Goal: Transaction & Acquisition: Purchase product/service

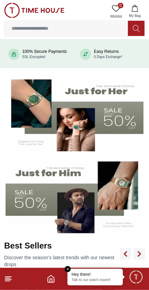
scroll to position [75, 0]
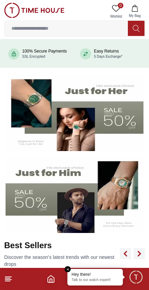
click at [69, 267] on em "Close tooltip" at bounding box center [68, 269] width 6 height 6
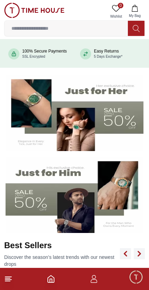
click at [54, 276] on icon "Home" at bounding box center [51, 279] width 8 height 8
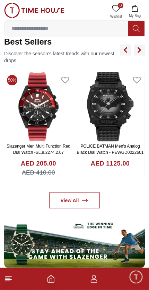
scroll to position [279, 0]
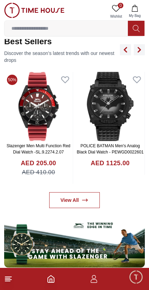
click at [86, 196] on link "View All" at bounding box center [74, 200] width 51 height 16
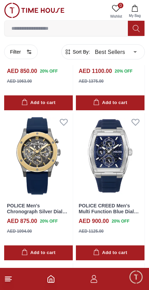
scroll to position [569, 0]
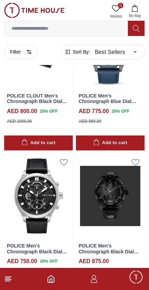
scroll to position [2630, 0]
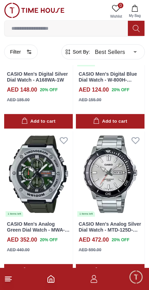
scroll to position [3537, 0]
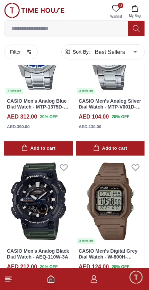
scroll to position [5006, 0]
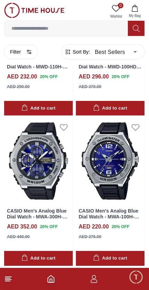
scroll to position [6396, 0]
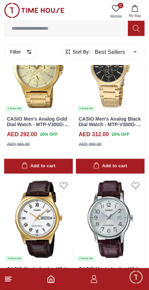
scroll to position [7391, 0]
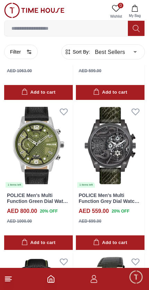
scroll to position [11662, 0]
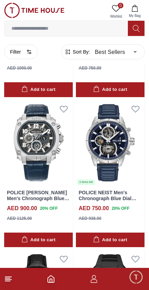
scroll to position [13017, 0]
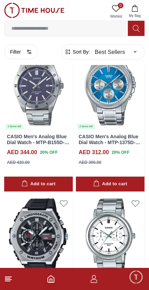
scroll to position [15922, 0]
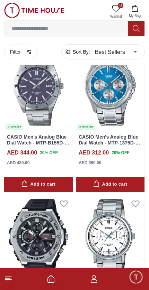
click at [40, 194] on img at bounding box center [38, 237] width 68 height 86
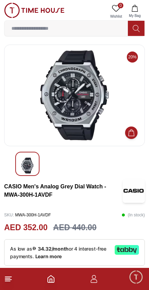
click at [91, 114] on img at bounding box center [74, 95] width 129 height 90
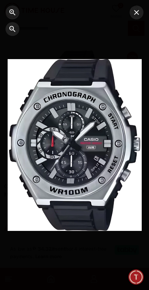
click at [138, 20] on div at bounding box center [74, 145] width 149 height 290
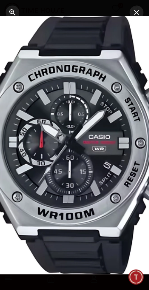
click at [137, 15] on icon "button" at bounding box center [136, 12] width 8 height 8
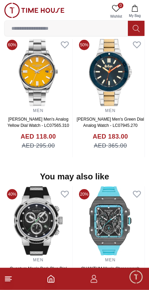
scroll to position [531, 0]
